Goal: Information Seeking & Learning: Learn about a topic

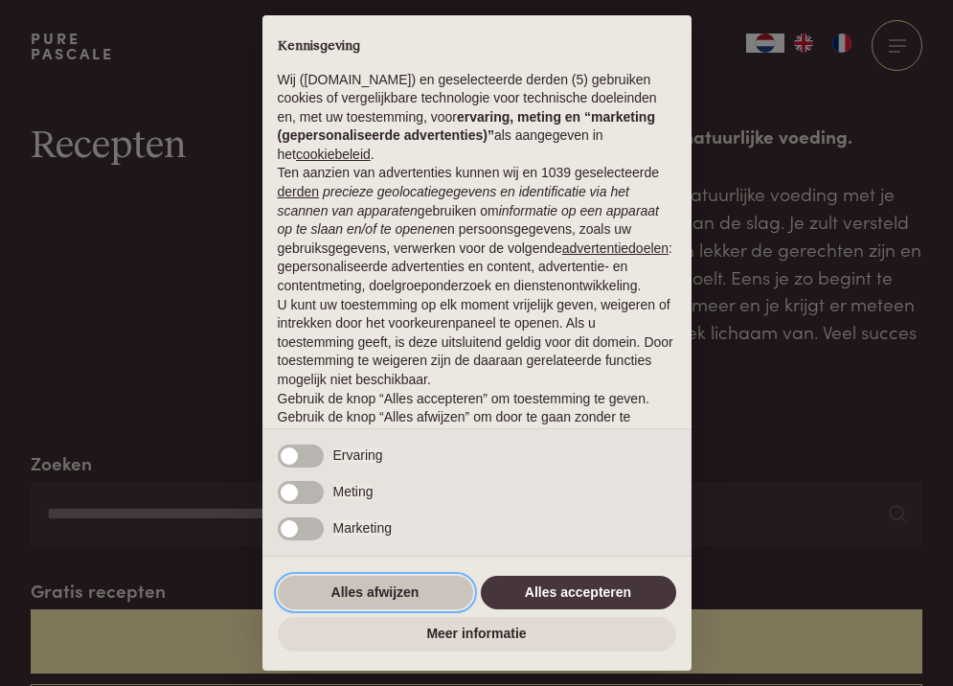
click at [384, 583] on button "Alles afwijzen" at bounding box center [375, 593] width 195 height 34
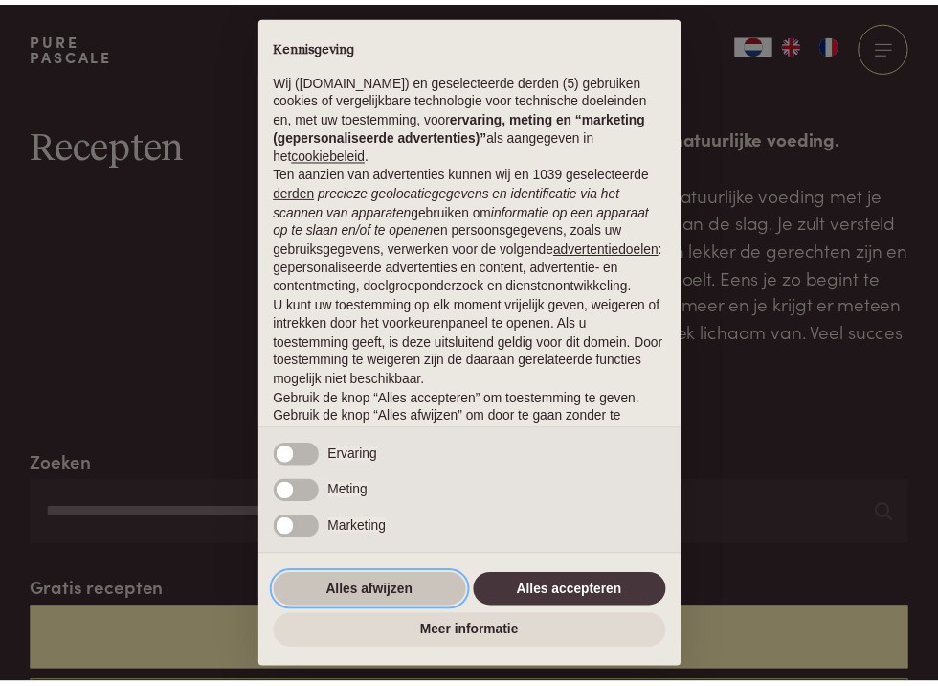
scroll to position [84, 0]
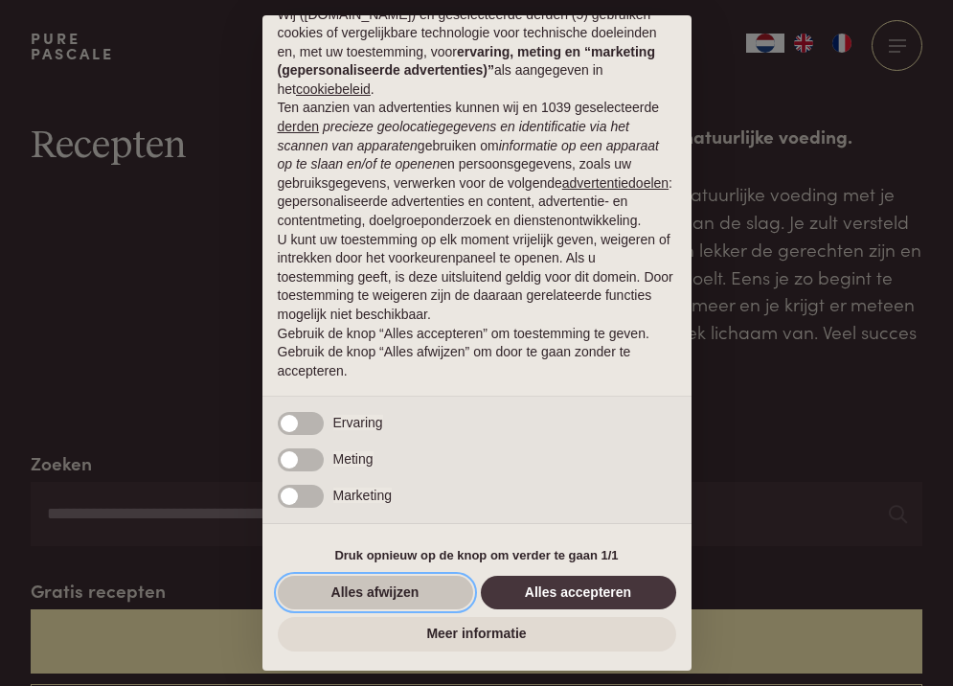
click at [421, 591] on button "Alles afwijzen" at bounding box center [375, 593] width 195 height 34
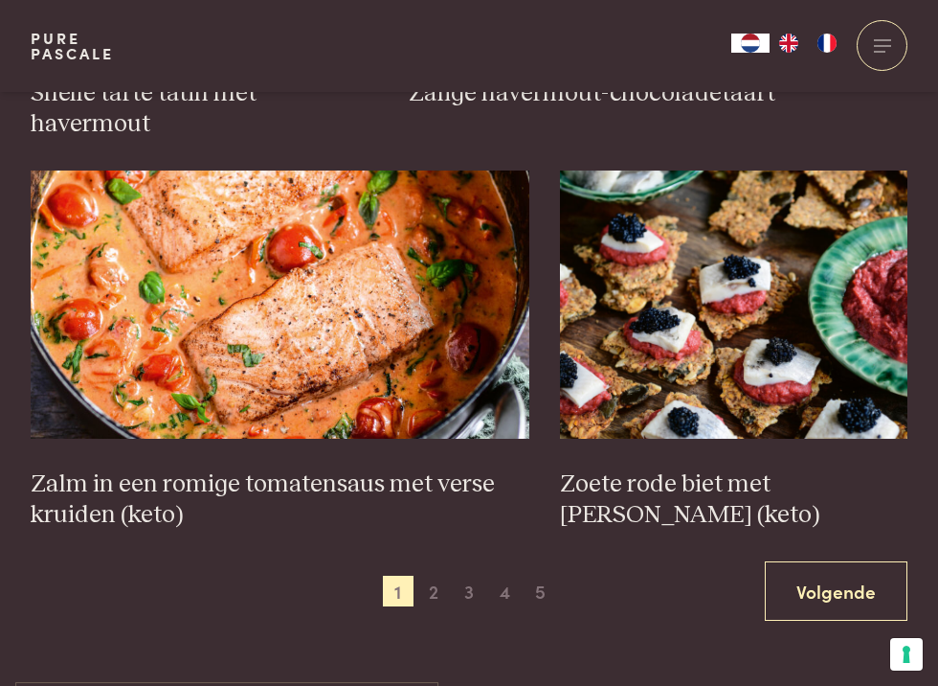
scroll to position [2681, 0]
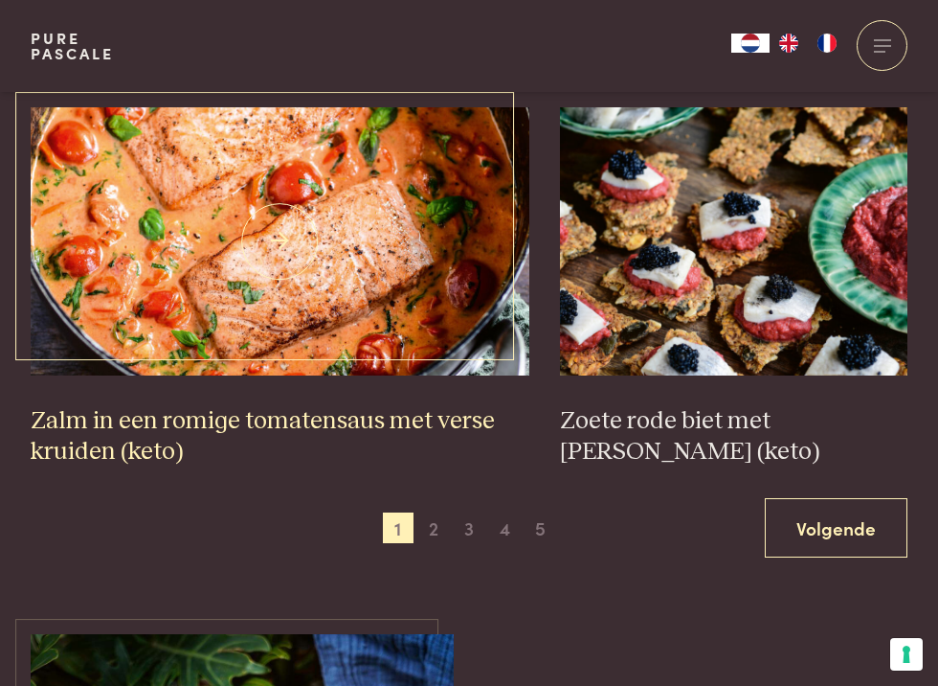
click at [287, 256] on img at bounding box center [280, 241] width 499 height 268
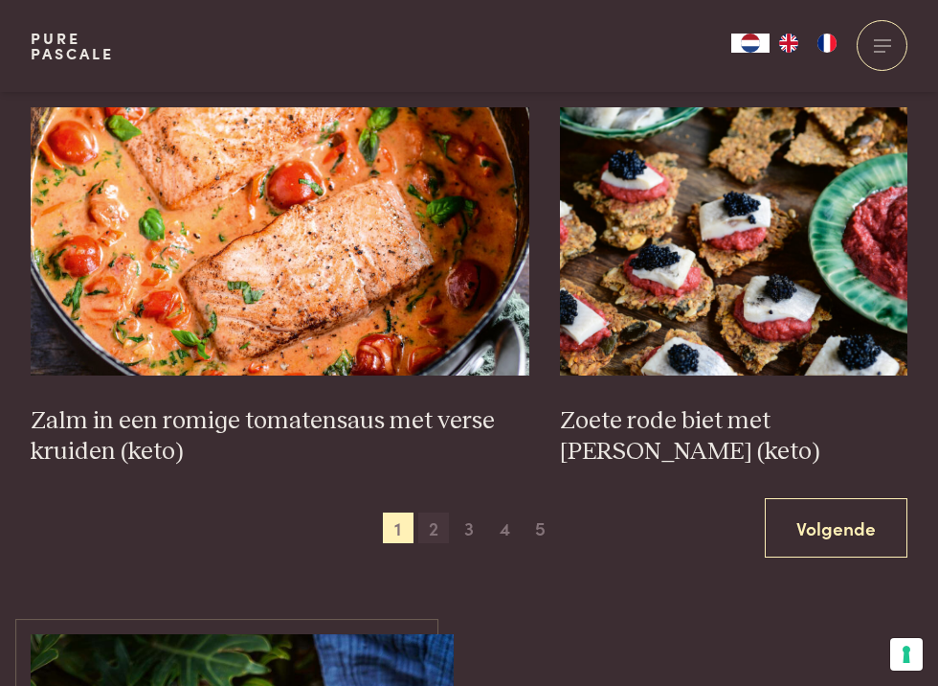
click at [423, 512] on span "2" at bounding box center [433, 527] width 31 height 31
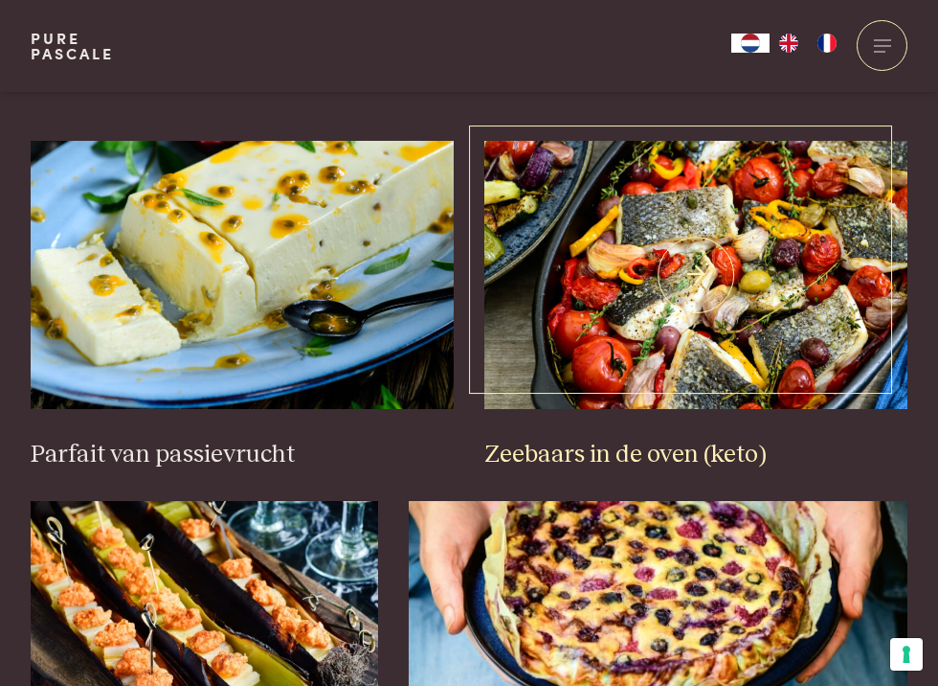
scroll to position [736, 0]
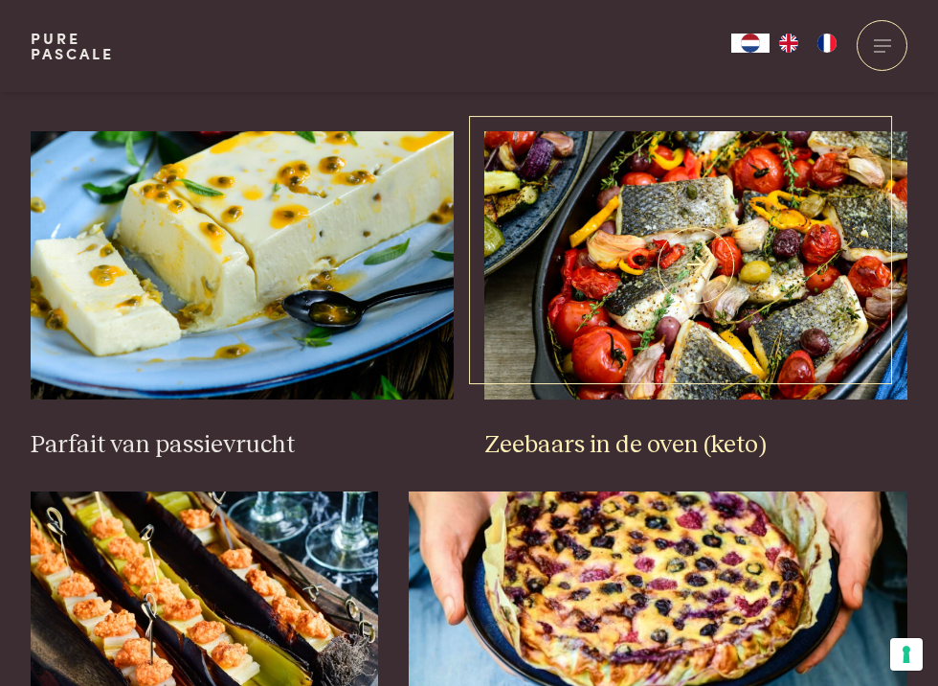
click at [745, 327] on img at bounding box center [696, 265] width 423 height 268
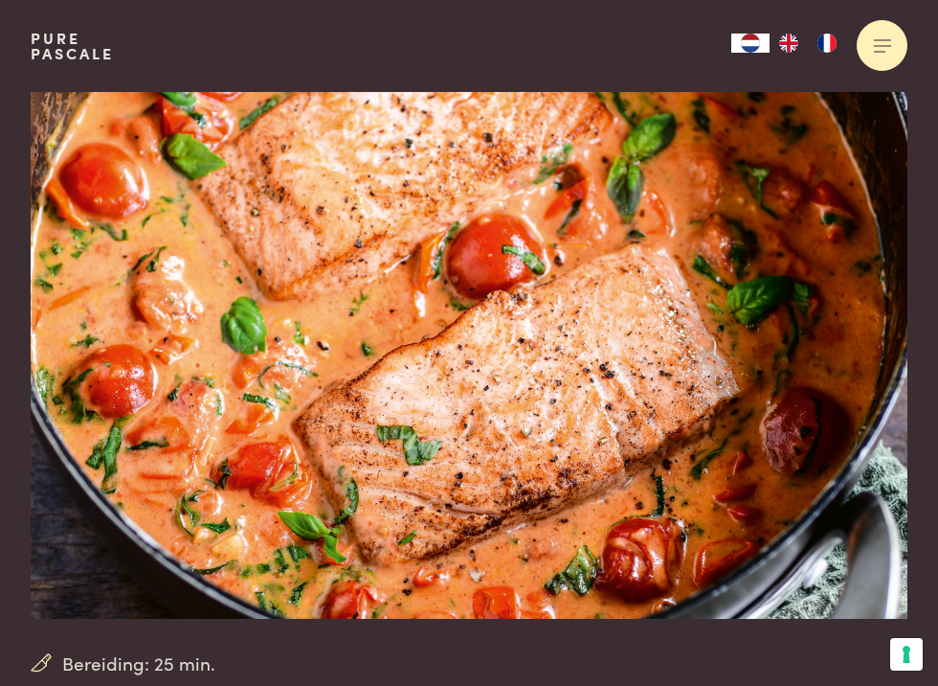
click at [870, 49] on div at bounding box center [882, 45] width 51 height 51
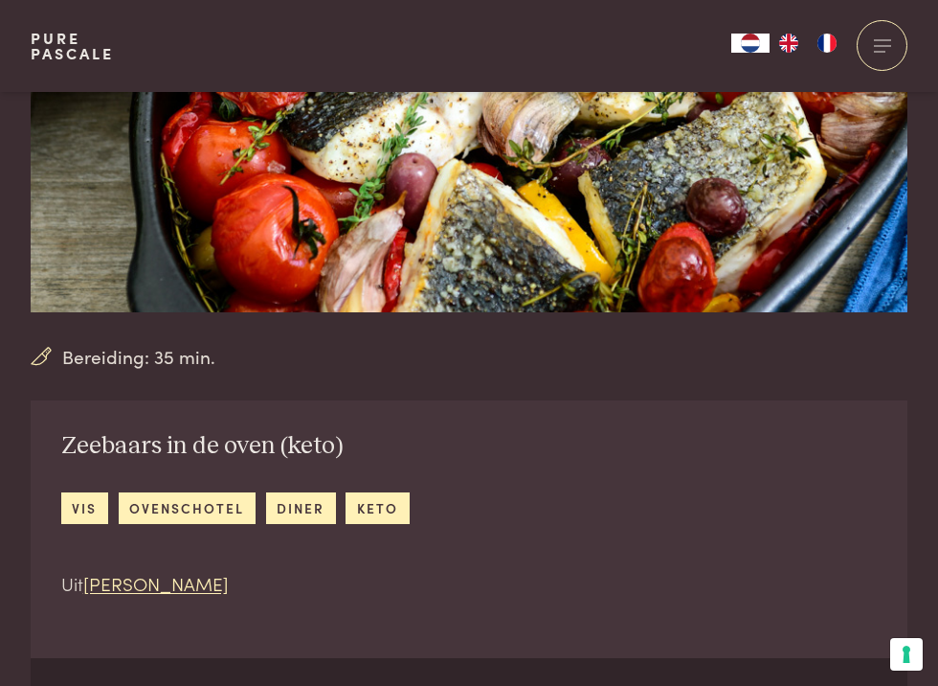
scroll to position [287, 0]
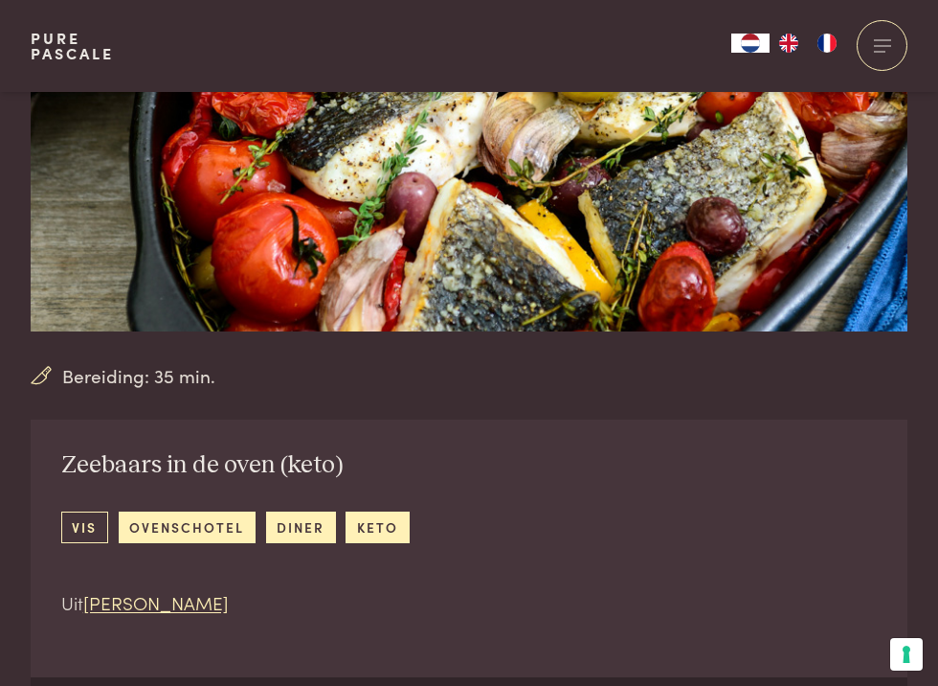
click at [77, 531] on link "vis" at bounding box center [84, 527] width 47 height 32
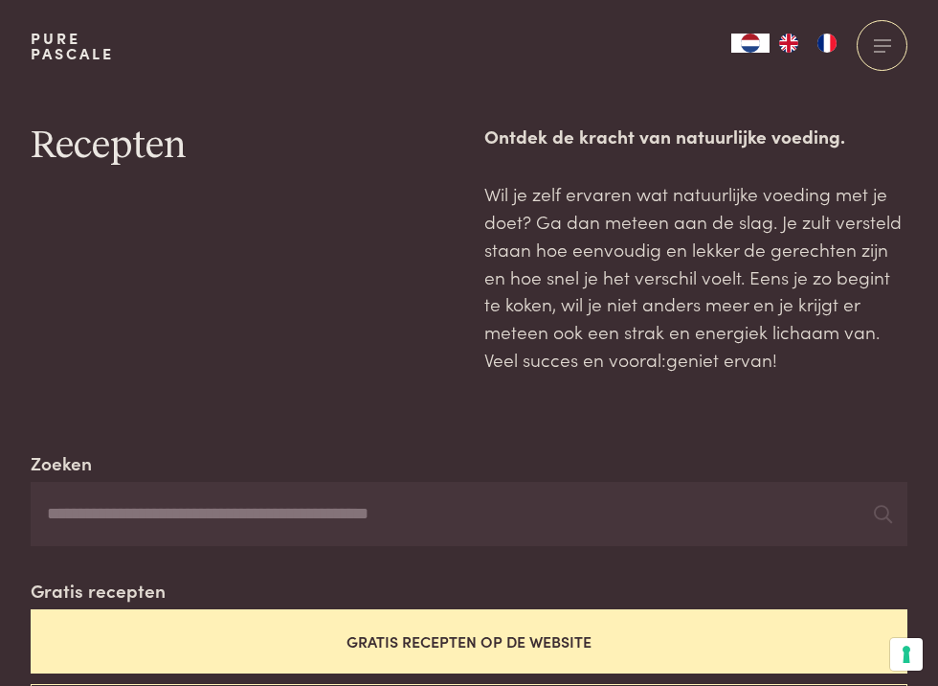
click at [319, 521] on input "Zoeken" at bounding box center [469, 514] width 877 height 65
type input "***"
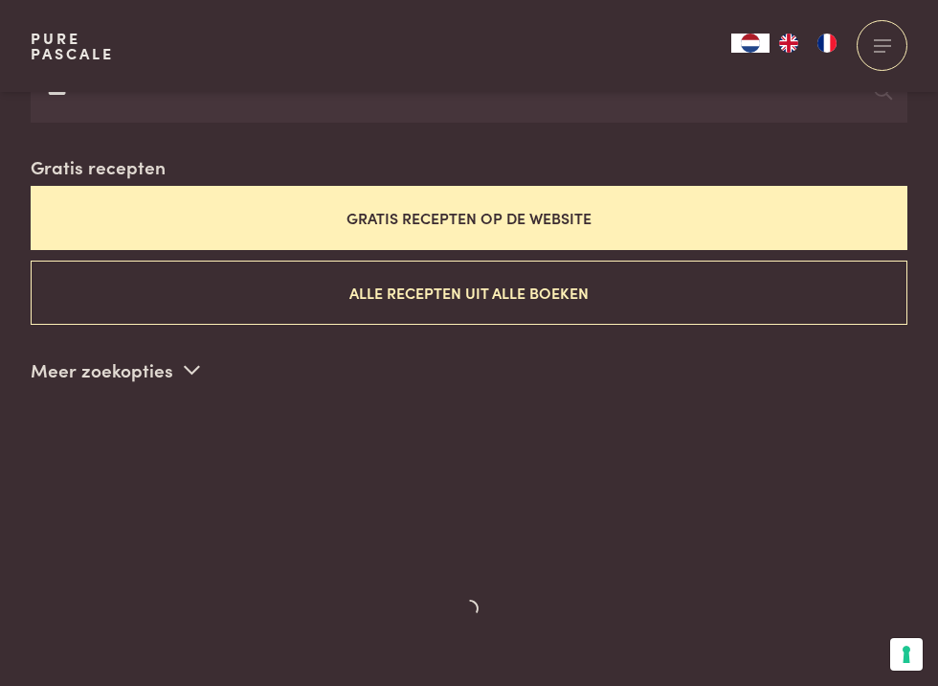
scroll to position [479, 0]
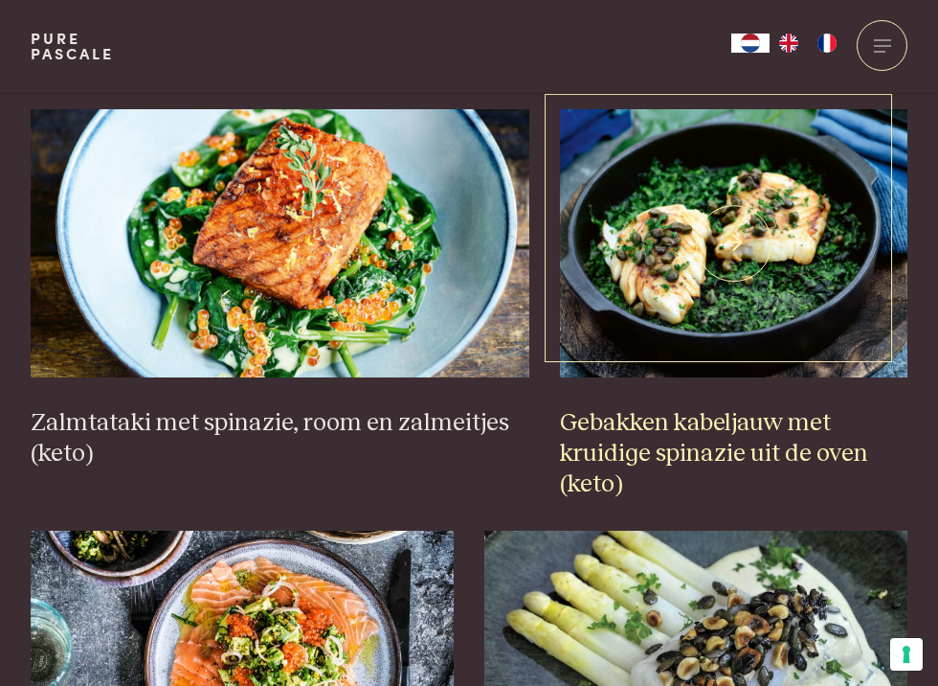
scroll to position [1628, 0]
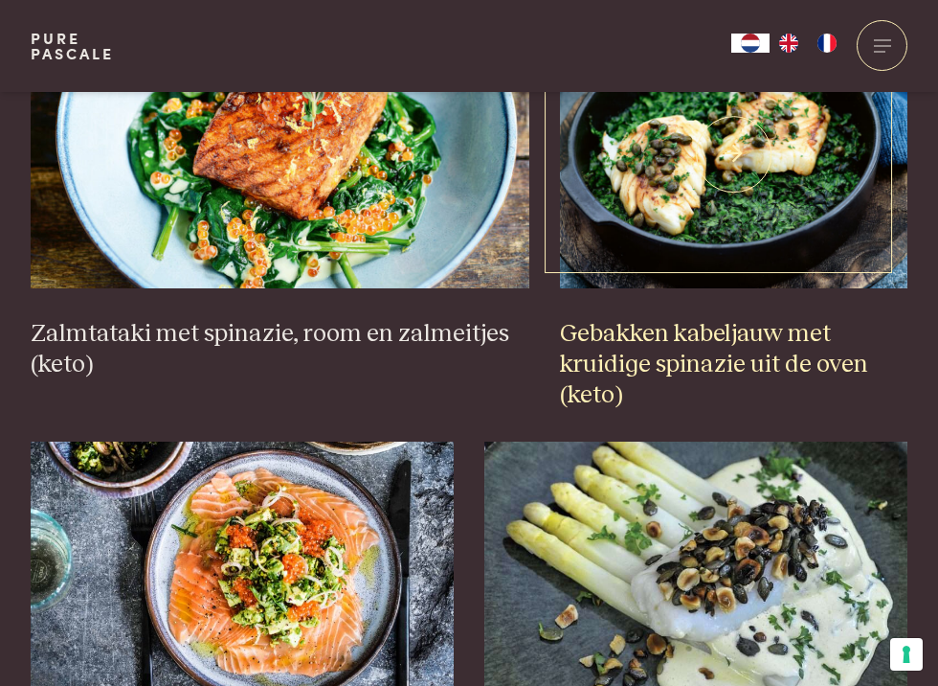
click at [775, 228] on img at bounding box center [734, 154] width 348 height 268
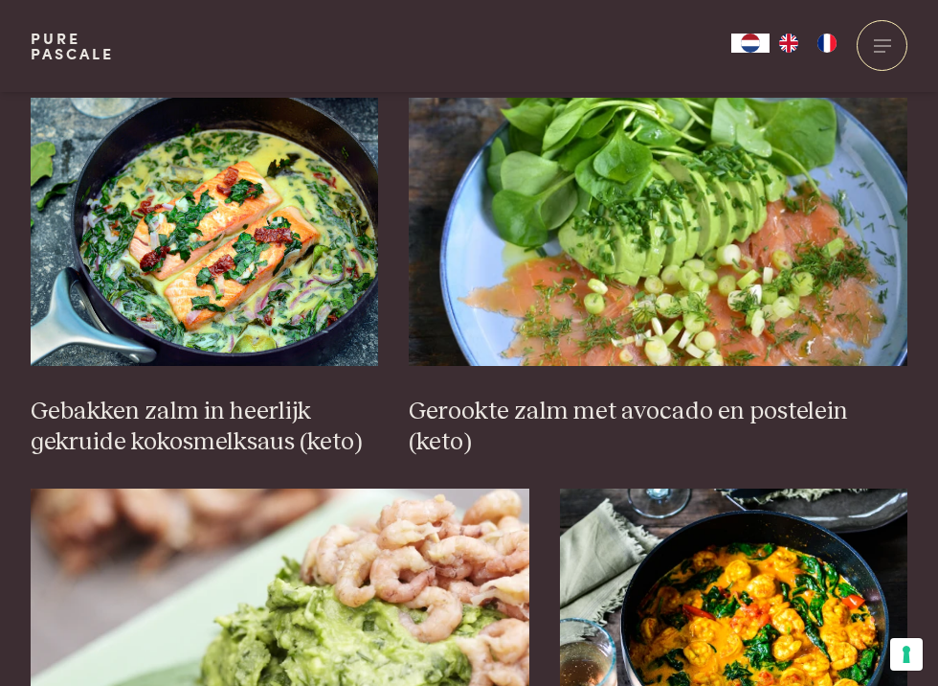
scroll to position [2394, 0]
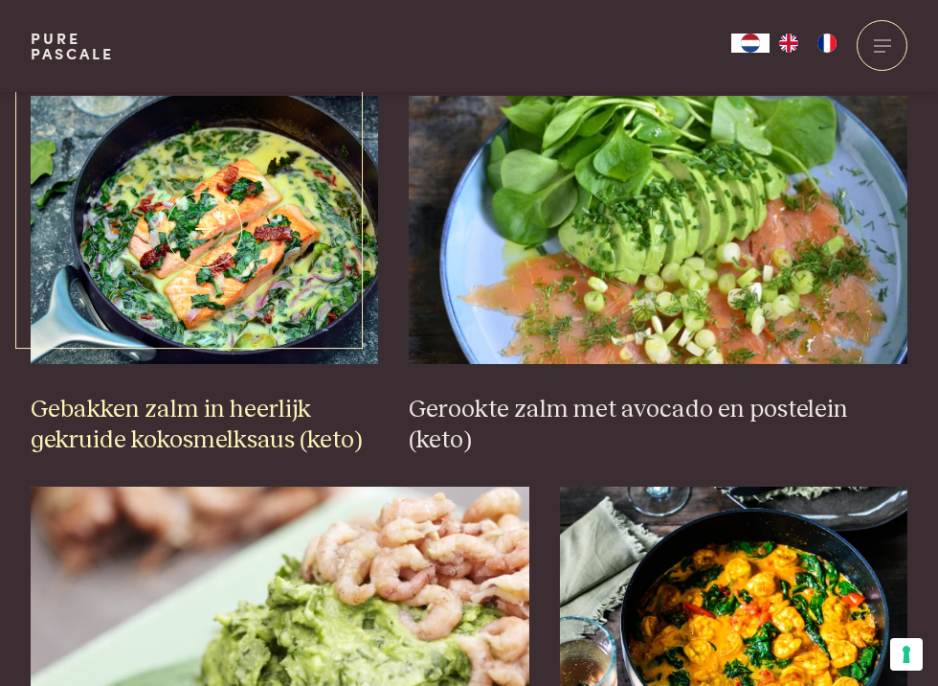
click at [275, 279] on img at bounding box center [205, 230] width 348 height 268
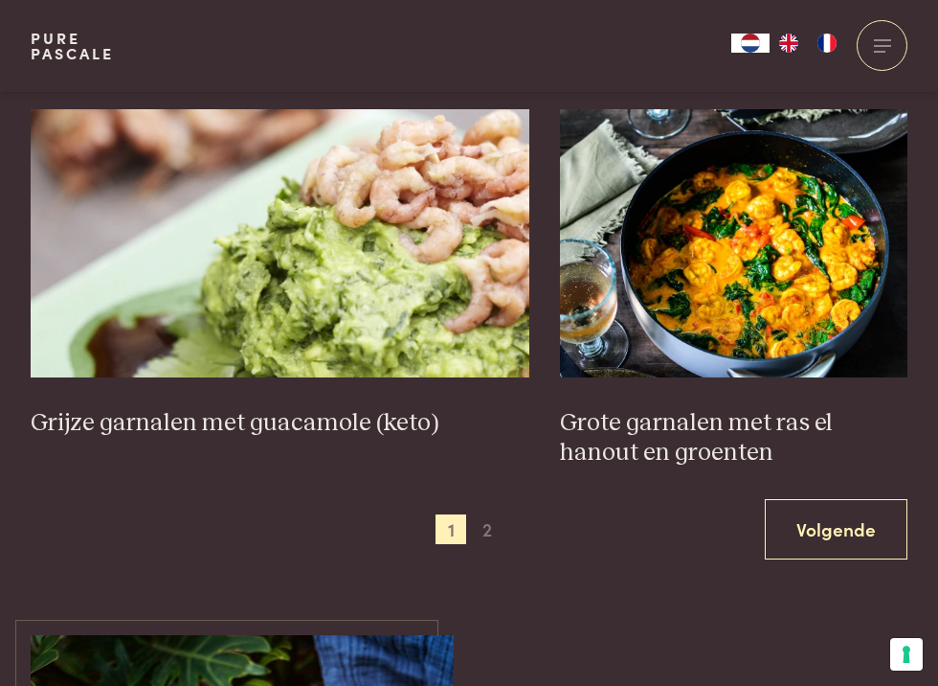
scroll to position [2777, 0]
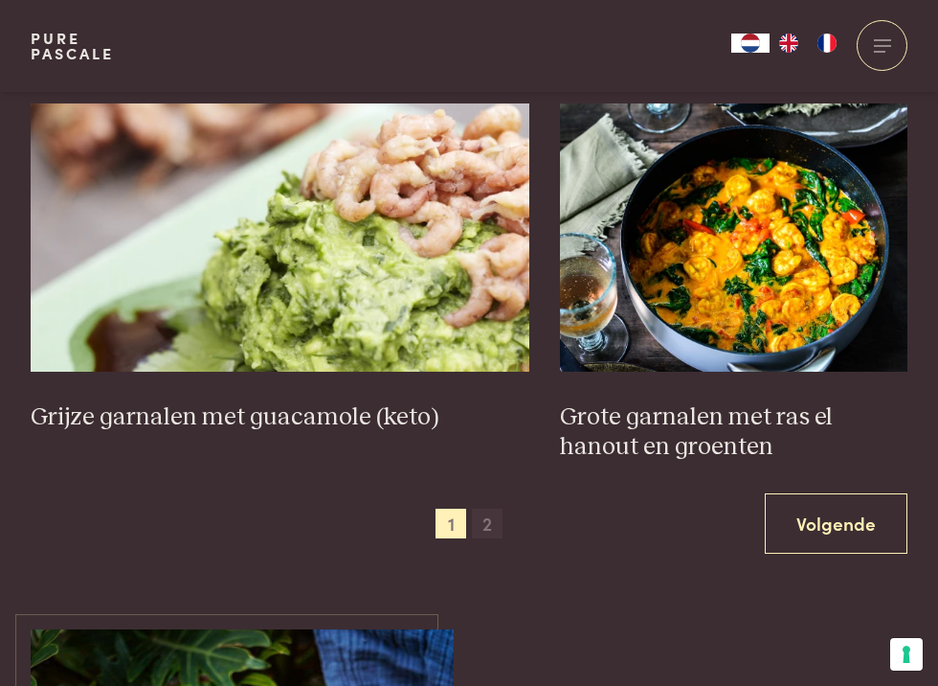
click at [485, 529] on span "2" at bounding box center [487, 523] width 31 height 31
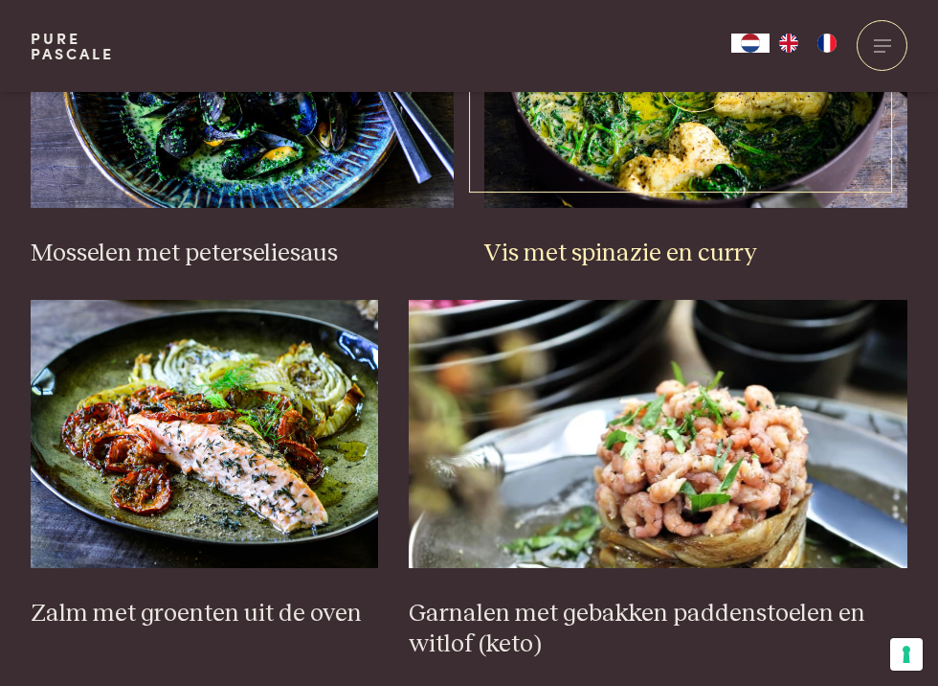
scroll to position [832, 0]
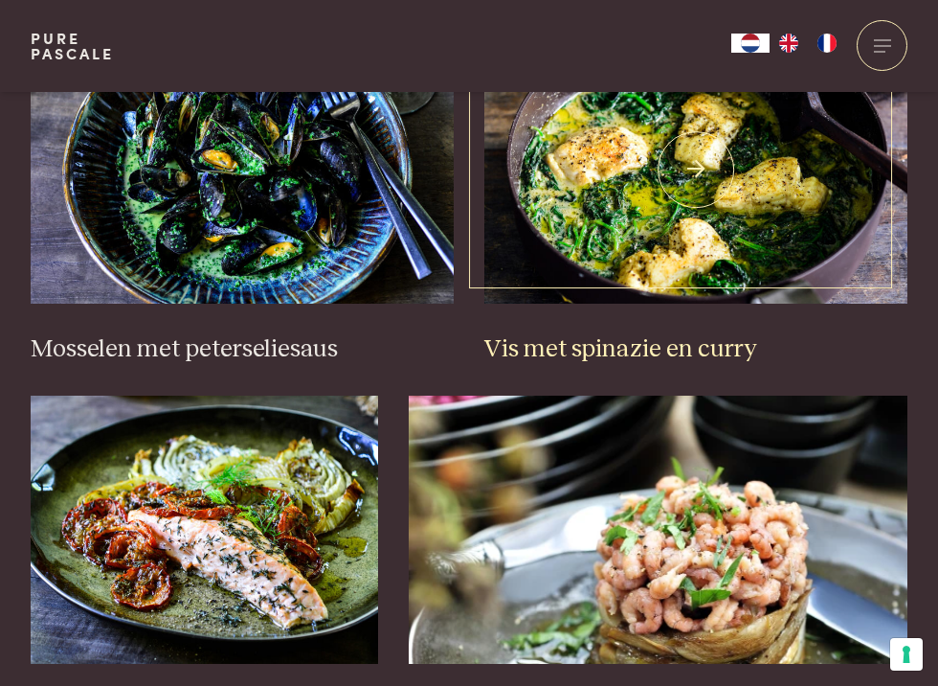
click at [688, 278] on img at bounding box center [696, 169] width 423 height 268
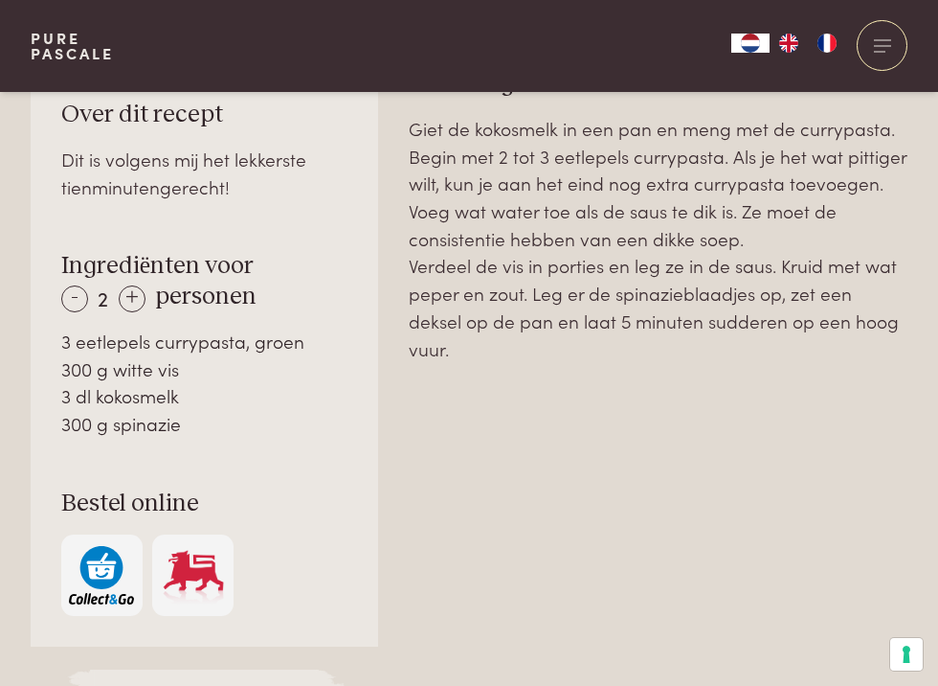
scroll to position [1149, 0]
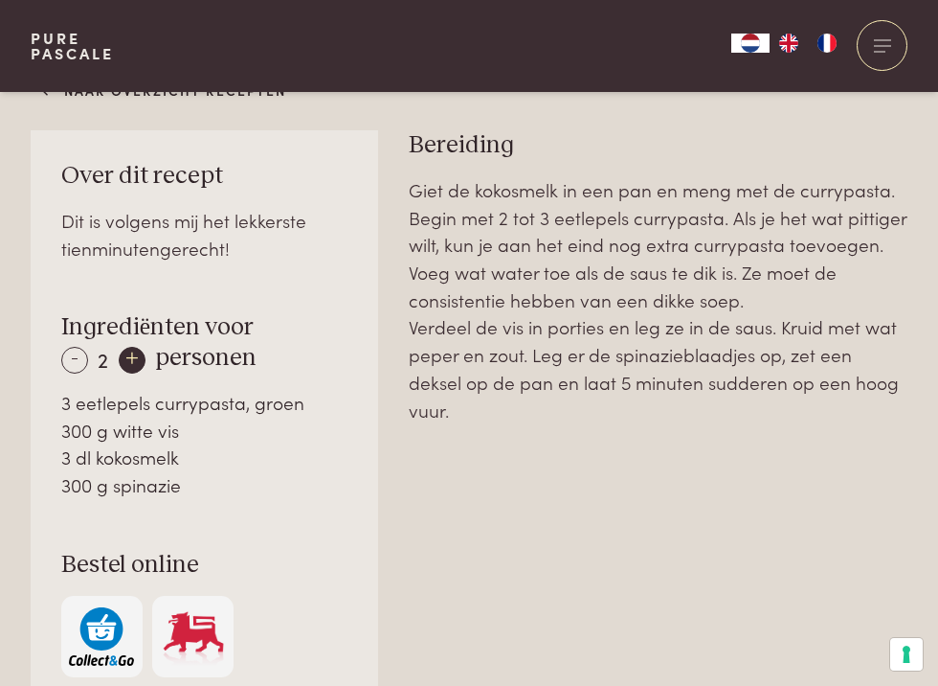
click at [132, 367] on div "+" at bounding box center [132, 360] width 27 height 27
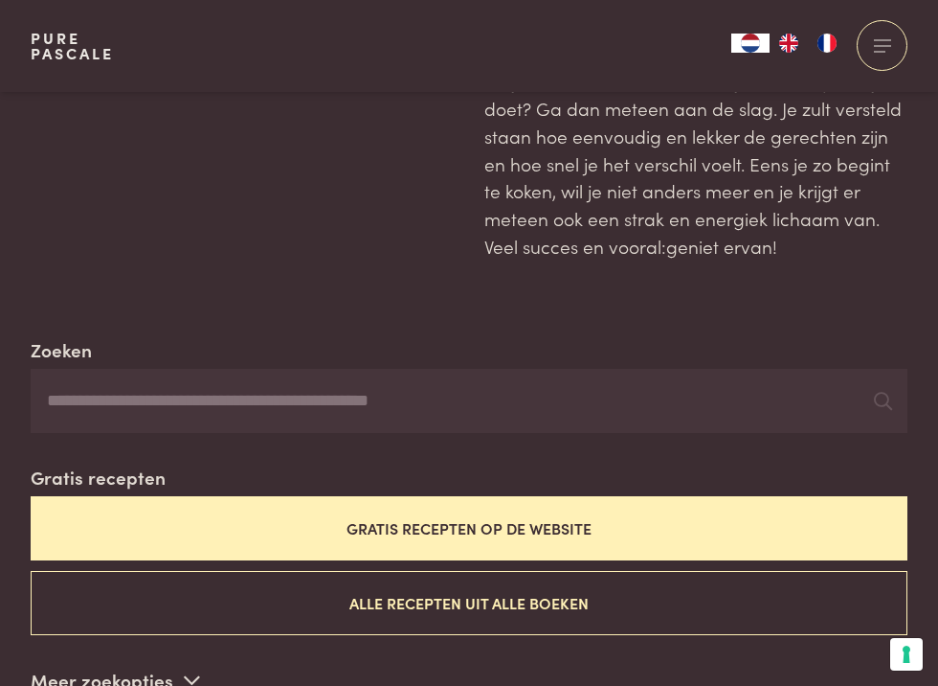
scroll to position [96, 0]
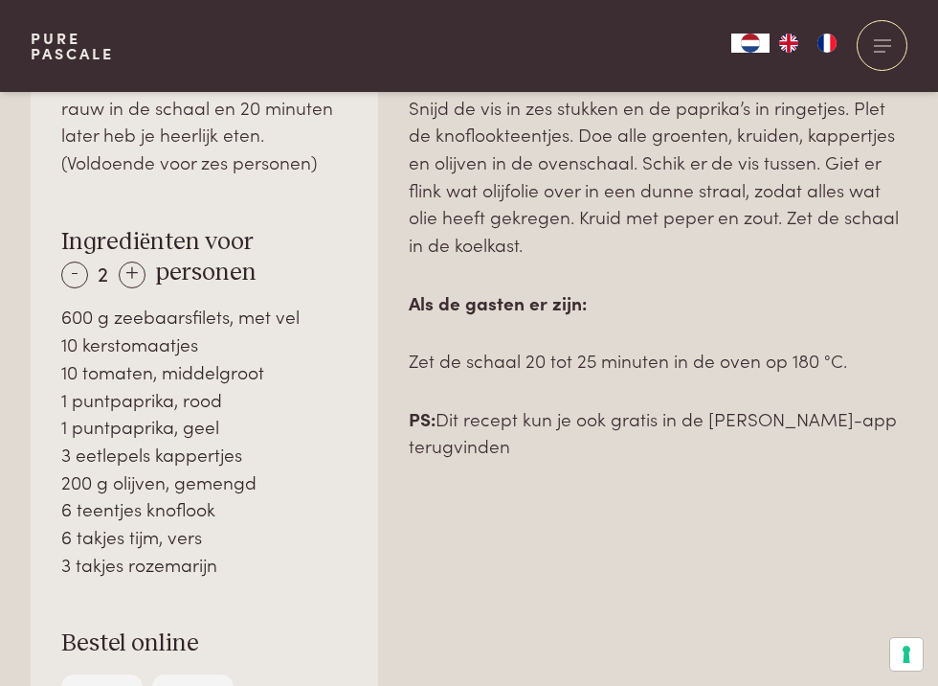
scroll to position [1341, 0]
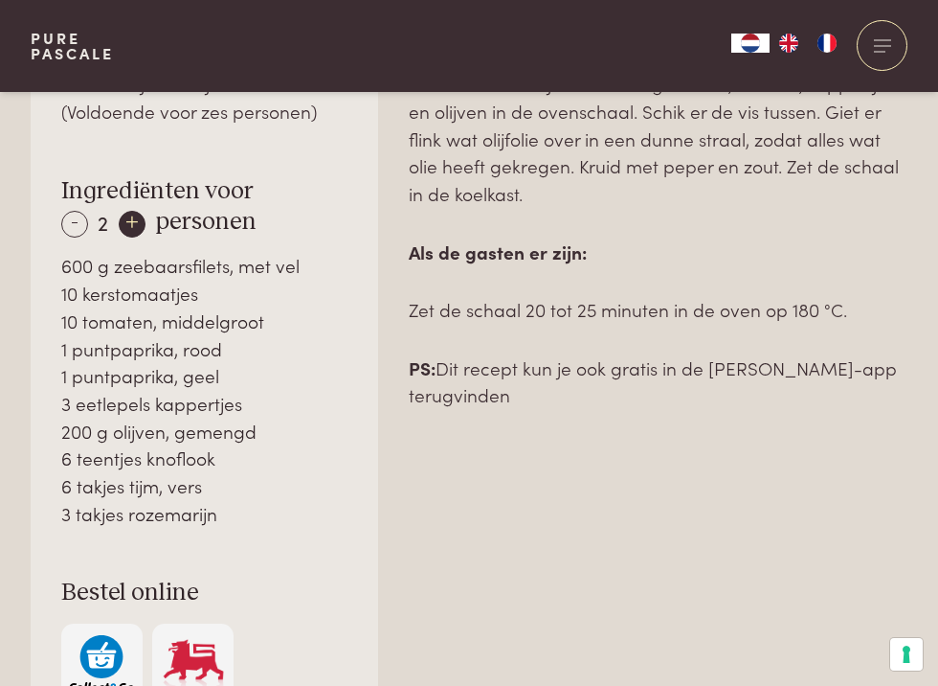
click at [140, 224] on div "+" at bounding box center [132, 224] width 27 height 27
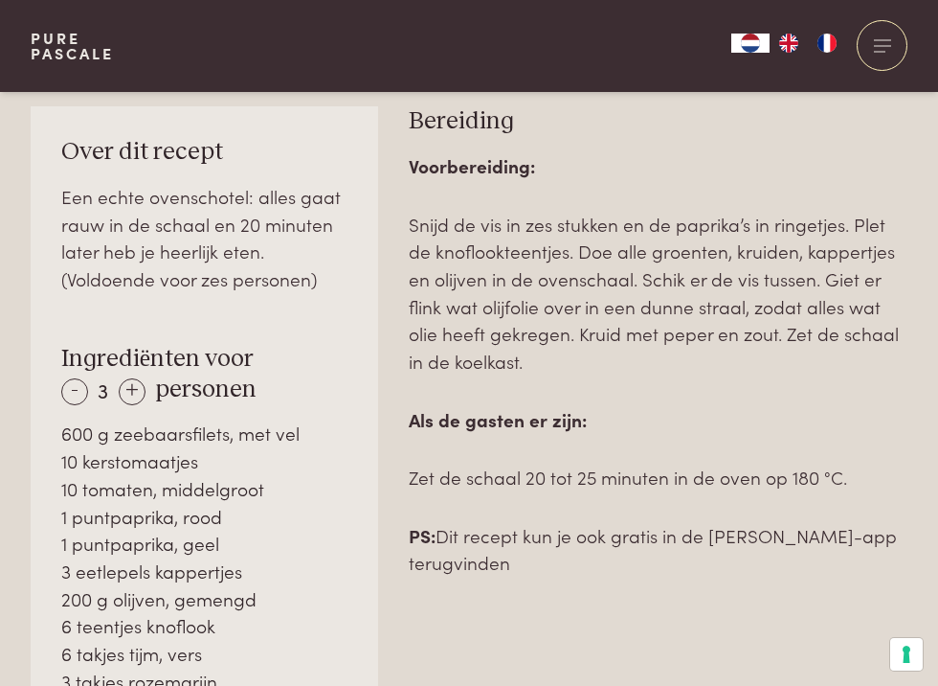
scroll to position [1149, 0]
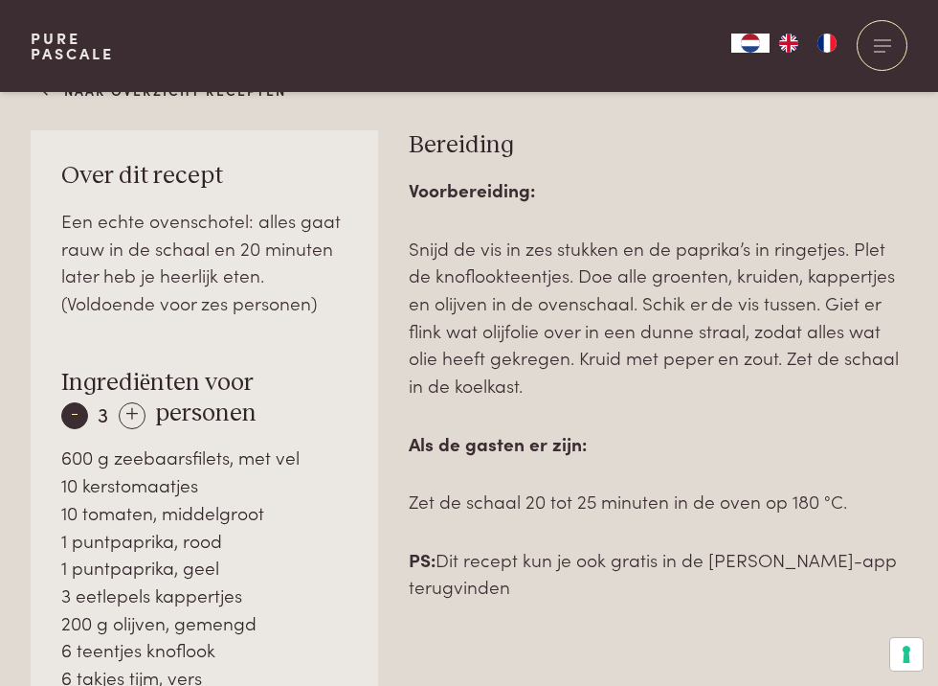
click at [74, 416] on div "-" at bounding box center [74, 415] width 27 height 27
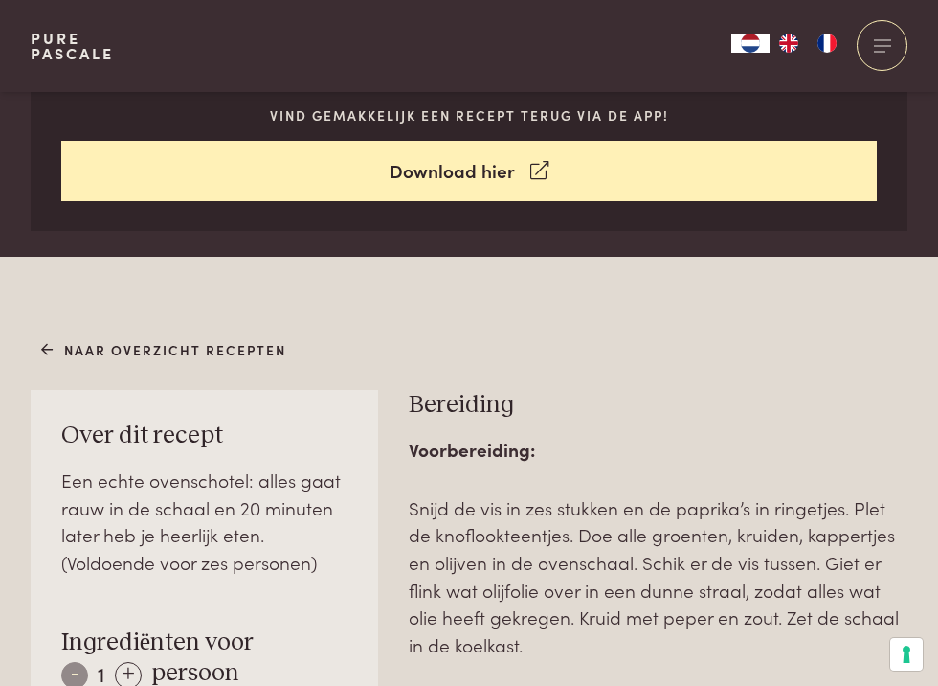
scroll to position [862, 0]
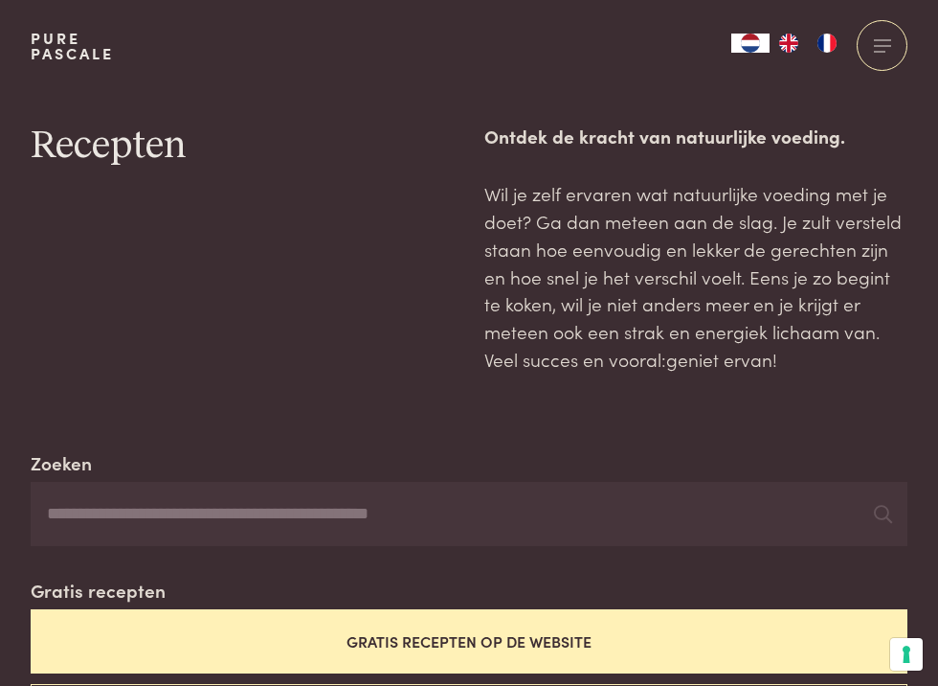
click at [188, 494] on input "Zoeken" at bounding box center [469, 514] width 877 height 65
type input "**********"
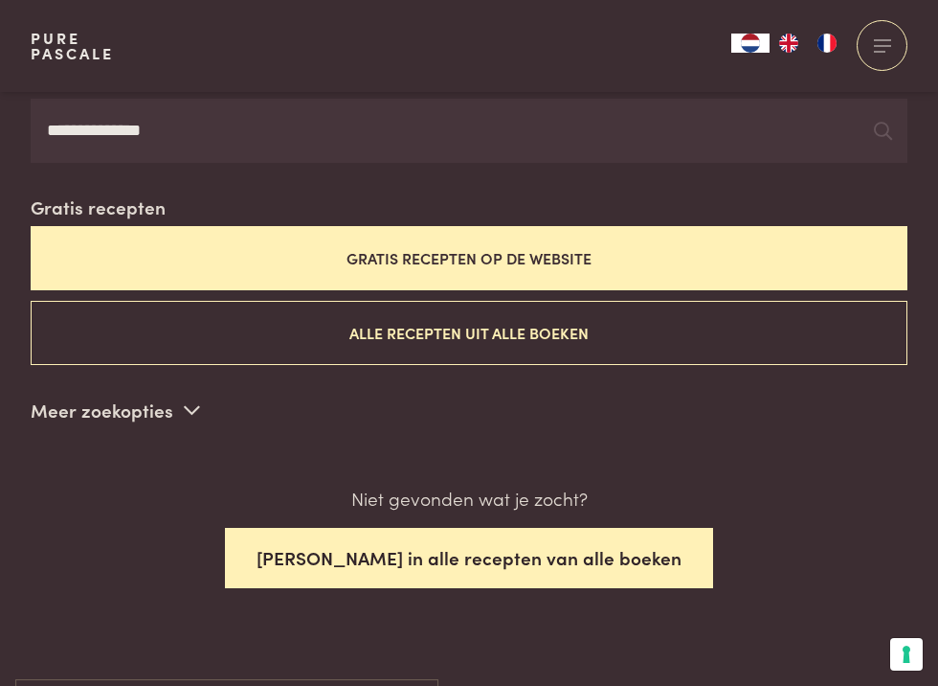
click at [463, 568] on button "Zoek in alle recepten van alle boeken" at bounding box center [469, 558] width 488 height 60
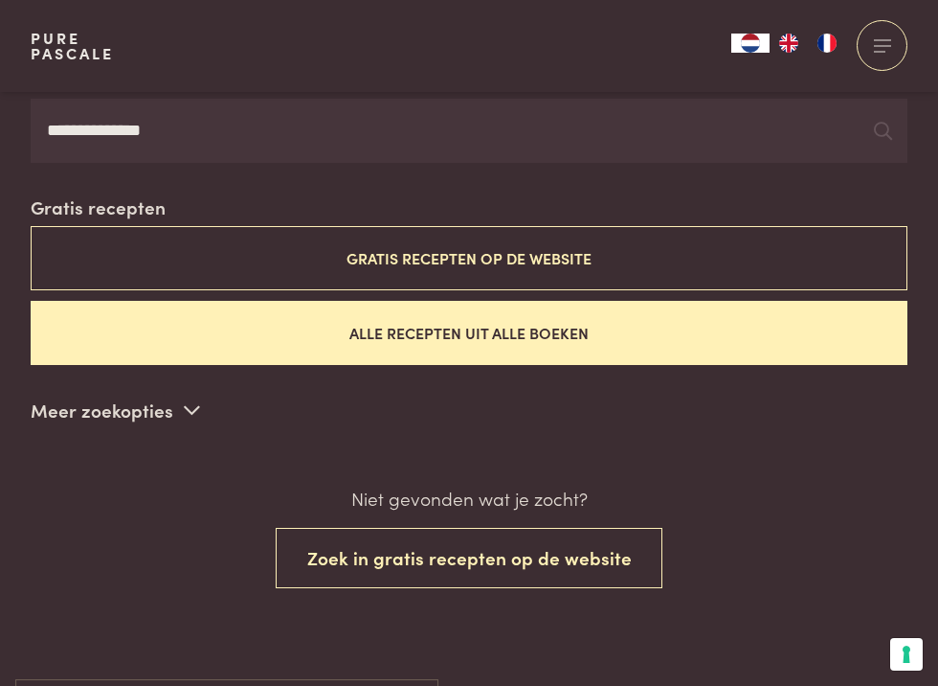
scroll to position [382, 0]
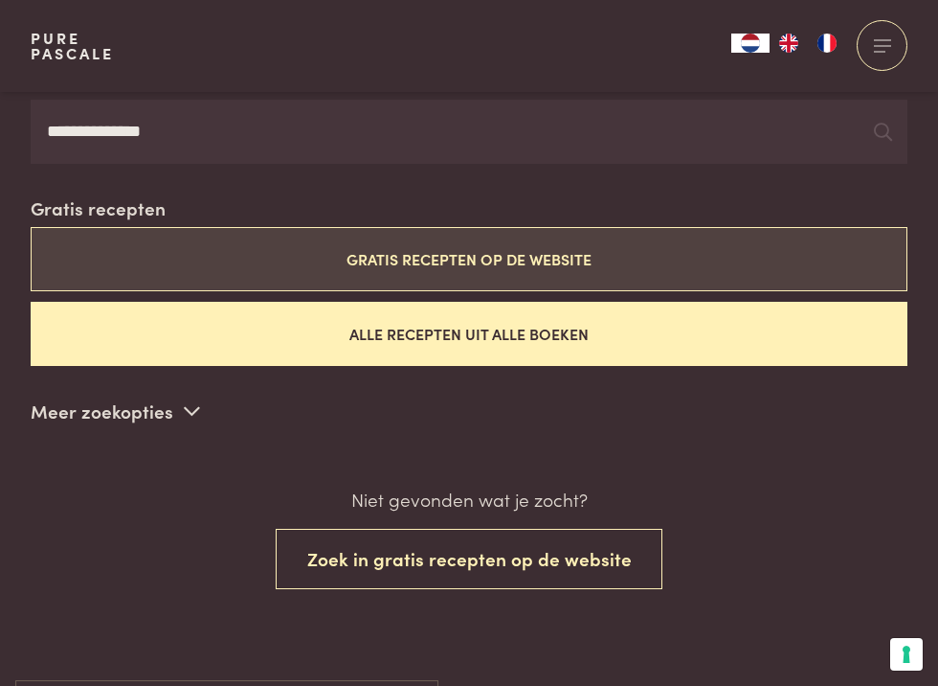
click at [504, 260] on button "Gratis recepten op de website" at bounding box center [469, 259] width 877 height 64
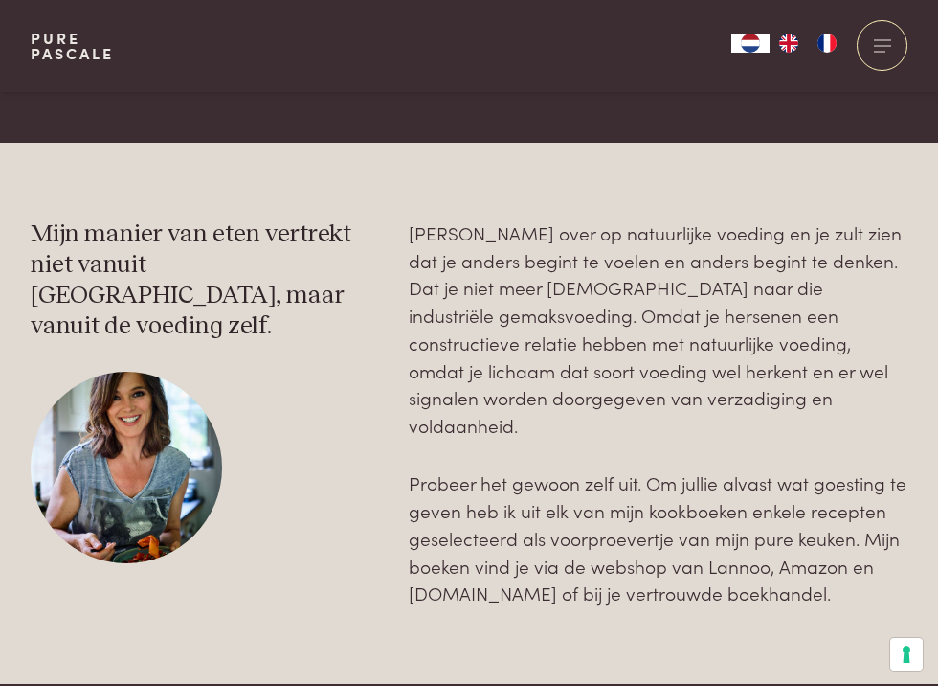
scroll to position [2297, 0]
